Goal: Task Accomplishment & Management: Manage account settings

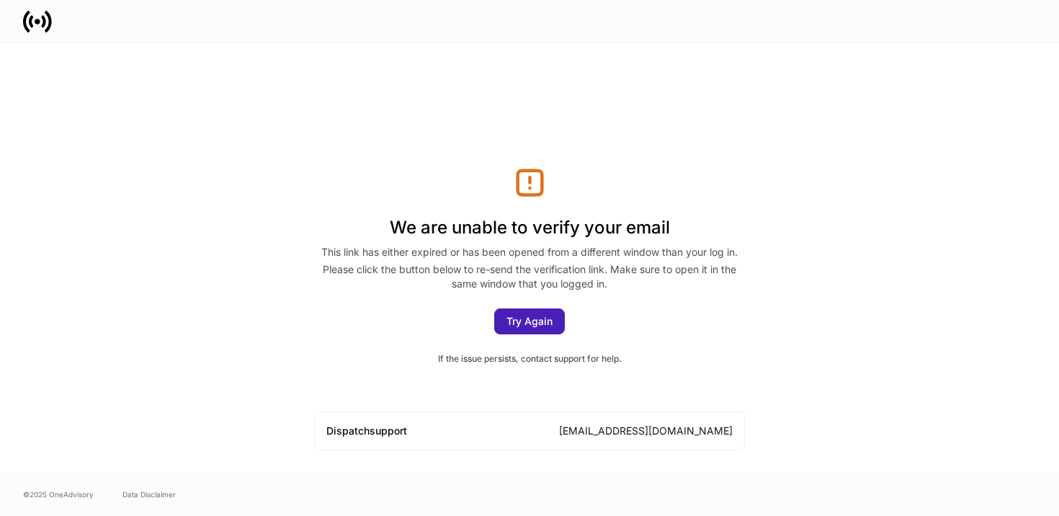
click at [525, 318] on div "Try Again" at bounding box center [529, 321] width 46 height 10
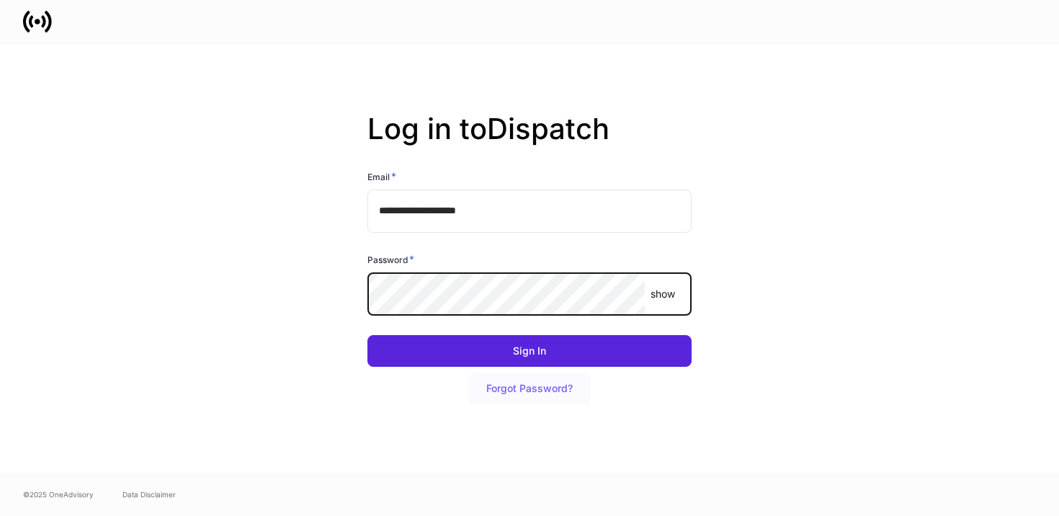
click at [526, 388] on div "Forgot Password?" at bounding box center [529, 388] width 86 height 10
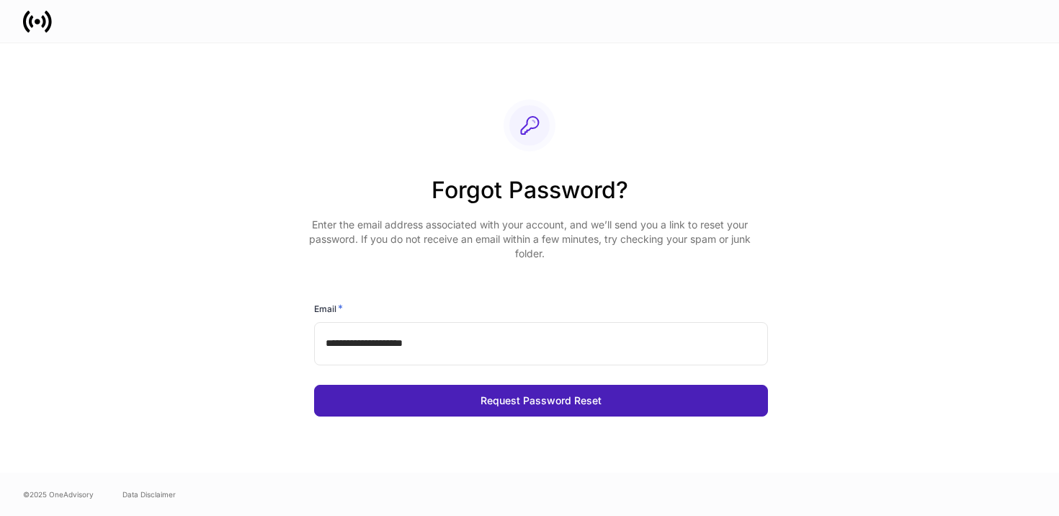
click at [520, 400] on div "Request Password Reset" at bounding box center [540, 400] width 121 height 10
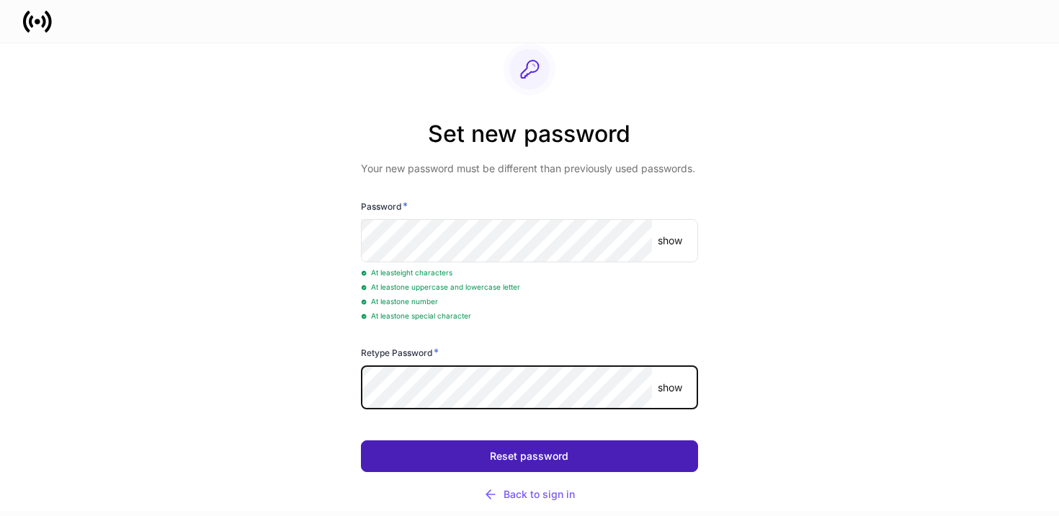
click at [478, 456] on button "Reset password" at bounding box center [529, 456] width 336 height 32
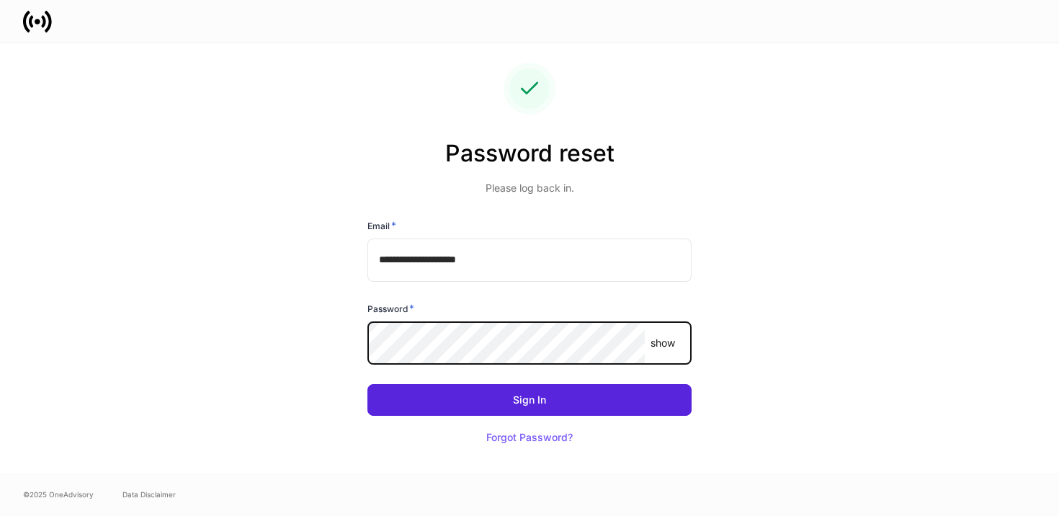
click at [367, 384] on button "Sign In" at bounding box center [529, 400] width 324 height 32
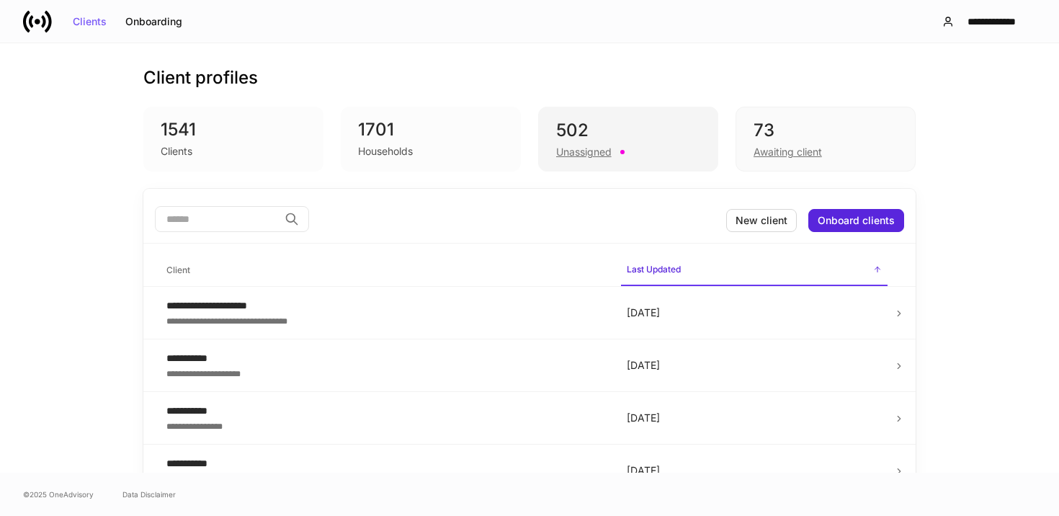
click at [578, 152] on div "Unassigned" at bounding box center [583, 152] width 55 height 14
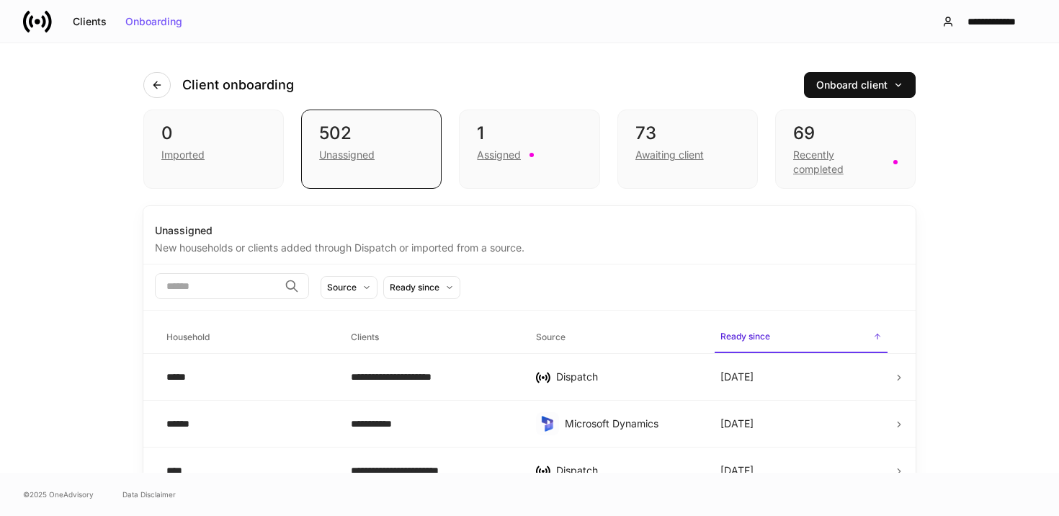
click at [41, 20] on icon at bounding box center [37, 21] width 29 height 29
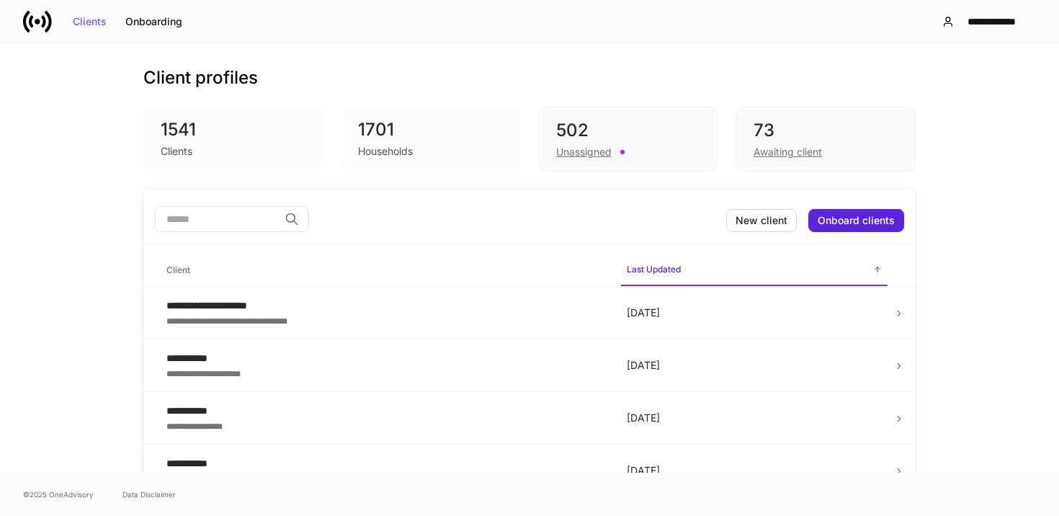
click at [257, 143] on div "Clients" at bounding box center [233, 149] width 145 height 17
click at [658, 142] on div "Unassigned" at bounding box center [628, 150] width 144 height 17
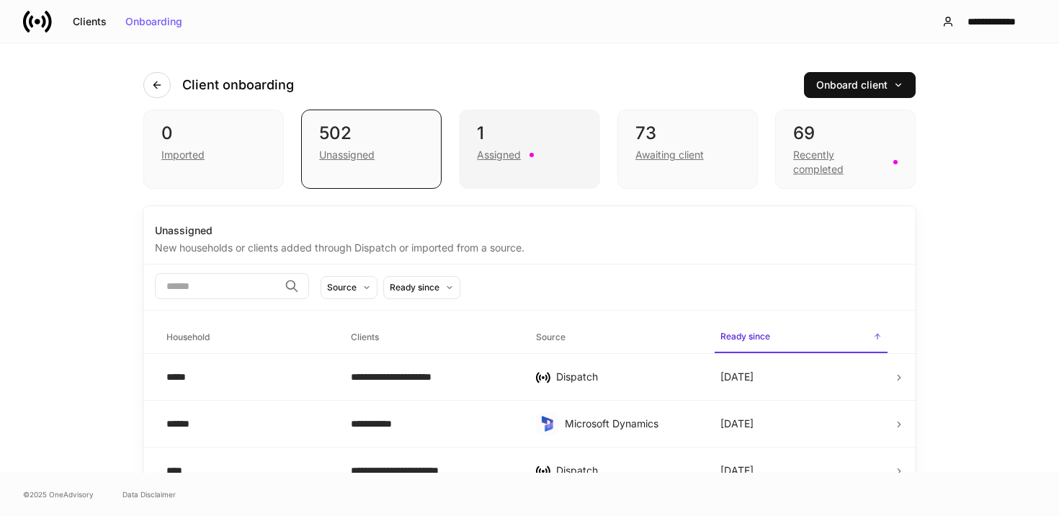
click at [566, 172] on div "1 Assigned" at bounding box center [529, 148] width 140 height 79
